Goal: Task Accomplishment & Management: Use online tool/utility

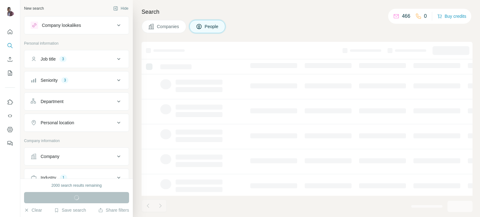
click at [115, 59] on icon at bounding box center [119, 59] width 8 height 8
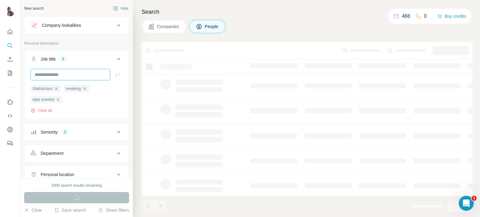
click at [71, 77] on input "text" at bounding box center [70, 74] width 79 height 11
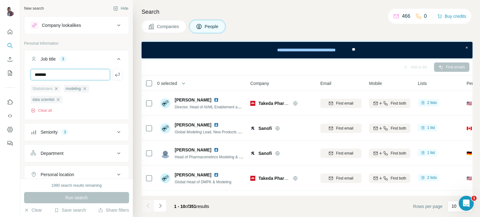
type input "*******"
click at [57, 88] on icon "button" at bounding box center [56, 88] width 3 height 3
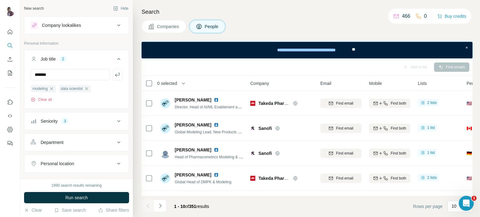
click at [53, 90] on icon "button" at bounding box center [51, 88] width 5 height 5
click at [61, 88] on icon "button" at bounding box center [58, 88] width 5 height 5
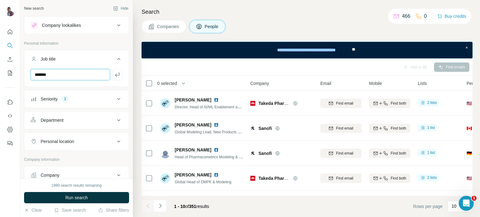
click at [64, 76] on input "*******" at bounding box center [70, 74] width 79 height 11
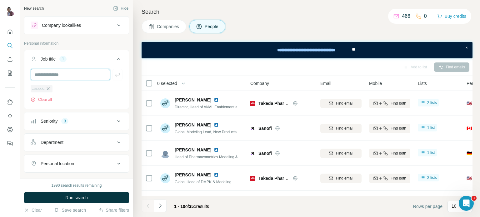
click at [55, 76] on input "text" at bounding box center [70, 74] width 79 height 11
type input "**********"
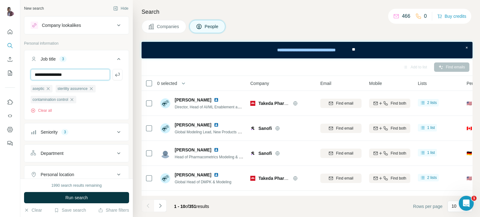
type input "**********"
click at [115, 136] on icon at bounding box center [119, 132] width 8 height 8
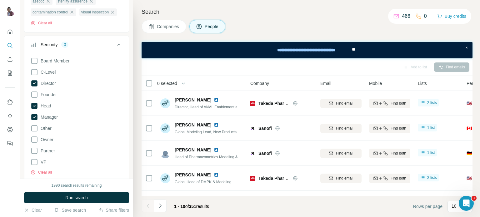
scroll to position [100, 0]
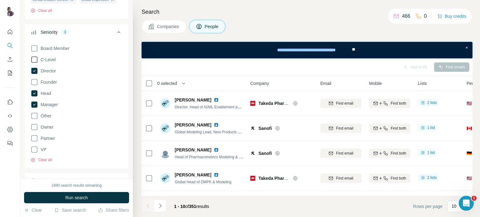
click at [38, 63] on icon at bounding box center [35, 60] width 8 height 8
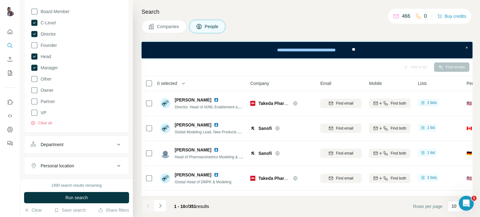
scroll to position [138, 0]
click at [34, 116] on icon at bounding box center [35, 112] width 8 height 8
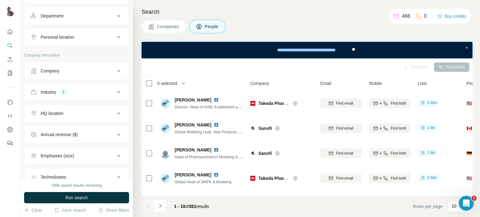
click at [115, 96] on icon at bounding box center [119, 92] width 8 height 8
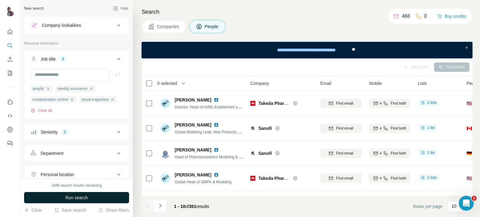
click at [103, 198] on button "Run search" at bounding box center [76, 197] width 105 height 11
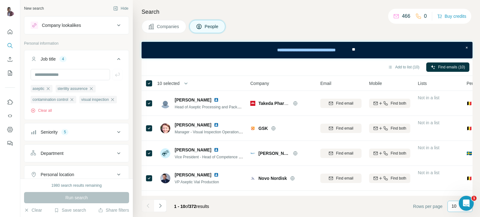
click at [453, 205] on p "10" at bounding box center [454, 206] width 5 height 6
click at [456, 157] on p "60" at bounding box center [455, 159] width 5 height 6
click at [388, 67] on icon "button" at bounding box center [390, 67] width 5 height 5
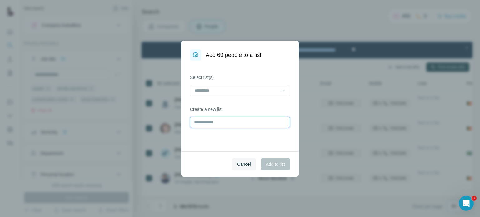
click at [238, 122] on input "text" at bounding box center [240, 122] width 100 height 11
type input "*****"
click at [270, 167] on button "Add to list" at bounding box center [275, 164] width 29 height 13
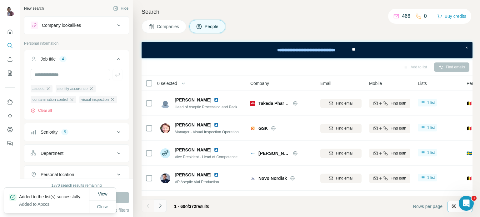
click at [160, 206] on icon "Navigate to next page" at bounding box center [160, 206] width 6 height 6
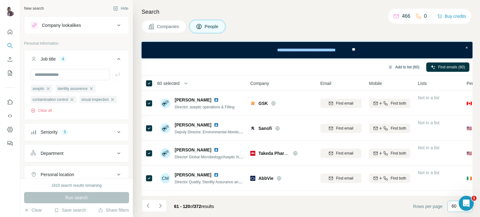
click at [398, 66] on button "Add to list (60)" at bounding box center [403, 67] width 40 height 9
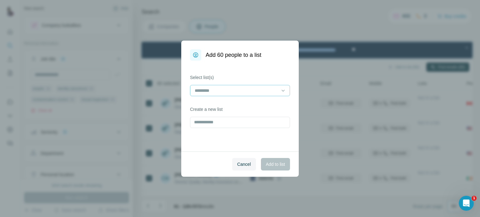
click at [232, 89] on input at bounding box center [236, 90] width 84 height 7
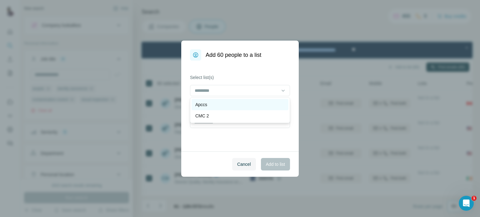
click at [205, 106] on p "Apccs" at bounding box center [201, 105] width 12 height 6
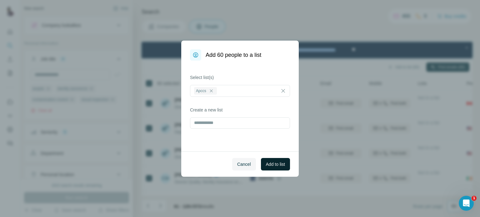
click at [283, 165] on span "Add to list" at bounding box center [275, 164] width 19 height 6
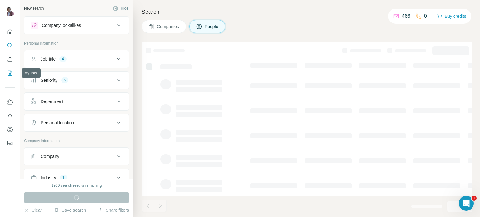
click at [10, 70] on button "My lists" at bounding box center [10, 73] width 10 height 11
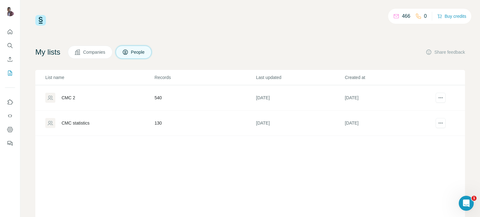
click at [87, 123] on div "CMC statistics" at bounding box center [76, 123] width 28 height 6
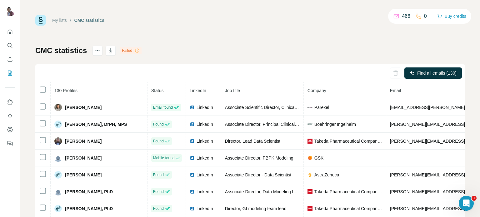
click at [66, 49] on h1 "CMC statistics" at bounding box center [61, 51] width 52 height 10
click at [106, 63] on icon at bounding box center [103, 64] width 6 height 6
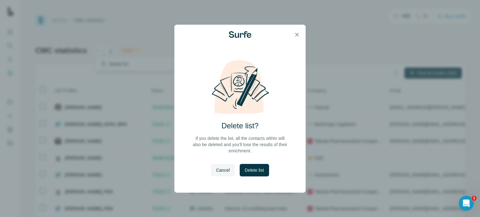
click at [248, 169] on span "Delete list" at bounding box center [254, 170] width 19 height 6
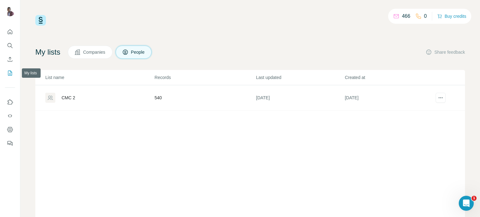
click at [7, 71] on icon "My lists" at bounding box center [10, 73] width 6 height 6
click at [63, 98] on div "Apccs" at bounding box center [68, 98] width 12 height 6
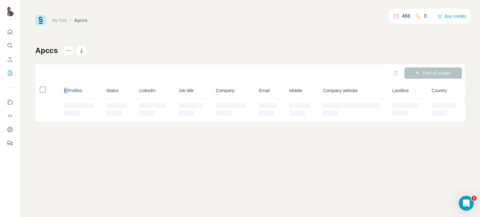
click at [63, 98] on th "0 Profiles" at bounding box center [81, 90] width 42 height 17
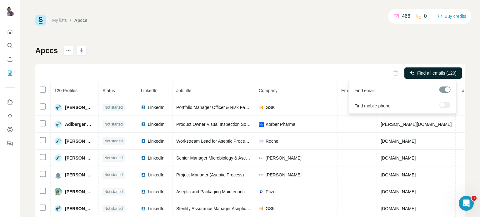
click at [417, 73] on span "Find all emails (120)" at bounding box center [436, 73] width 39 height 6
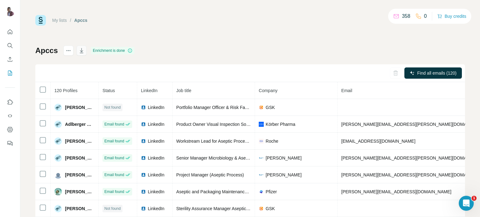
click at [81, 47] on button "button" at bounding box center [82, 51] width 10 height 10
